Goal: Book appointment/travel/reservation

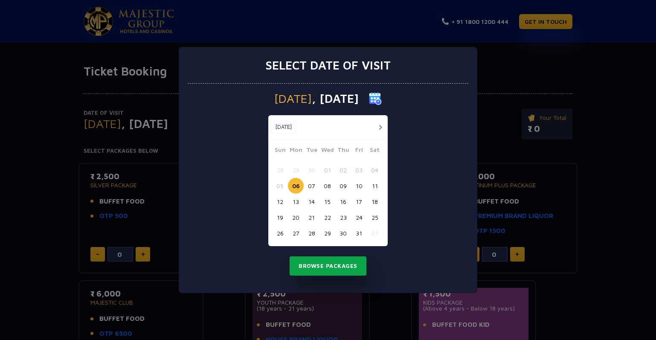
click at [321, 262] on button "Browse Packages" at bounding box center [328, 266] width 77 height 20
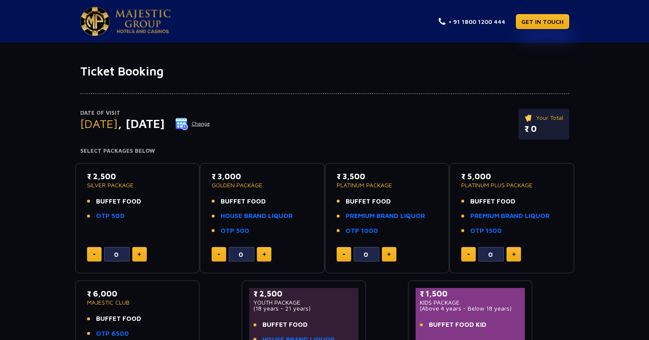
click at [210, 122] on button "Change" at bounding box center [192, 124] width 35 height 14
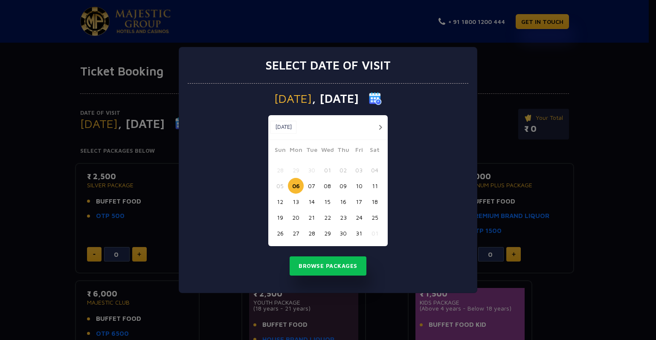
click at [356, 187] on button "10" at bounding box center [359, 186] width 16 height 16
click at [317, 265] on button "Browse Packages" at bounding box center [328, 266] width 77 height 20
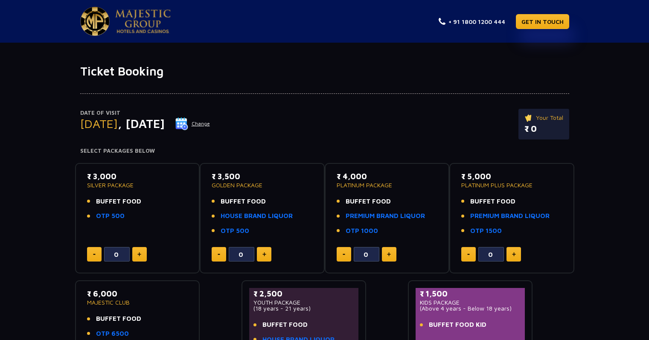
scroll to position [43, 0]
